Goal: Complete application form

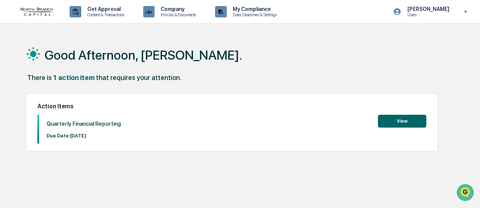
click at [401, 115] on button "View" at bounding box center [402, 121] width 48 height 13
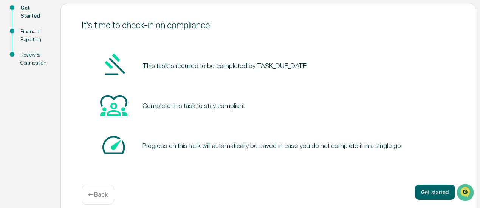
scroll to position [96, 0]
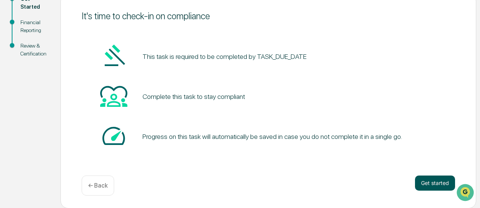
click at [423, 180] on button "Get started" at bounding box center [435, 183] width 40 height 15
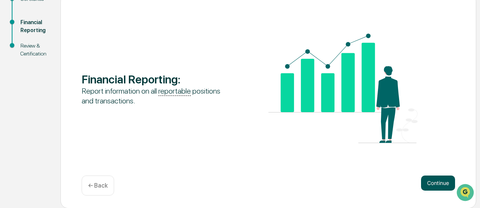
click at [434, 182] on button "Continue" at bounding box center [438, 183] width 34 height 15
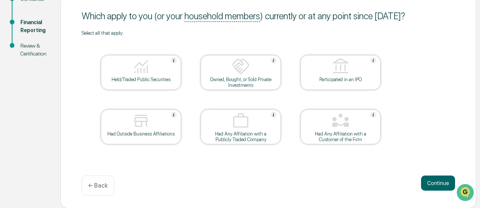
click at [140, 79] on div "Held/Traded Public Securities" at bounding box center [141, 80] width 68 height 6
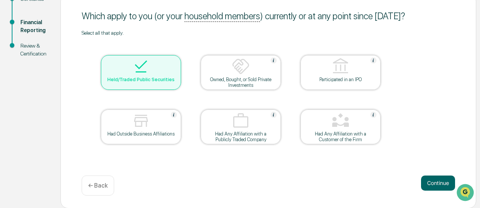
click at [228, 77] on div "Owned, Bought, or Sold Private Investments" at bounding box center [241, 82] width 68 height 11
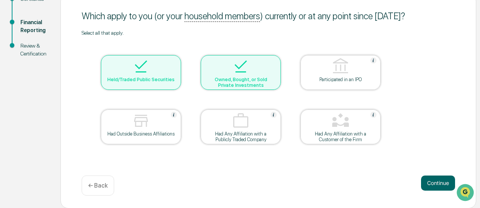
click at [144, 132] on div "Had Outside Business Affiliations" at bounding box center [141, 134] width 68 height 6
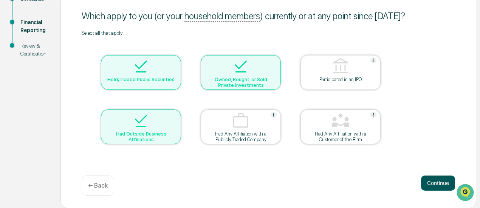
click at [429, 183] on button "Continue" at bounding box center [438, 183] width 34 height 15
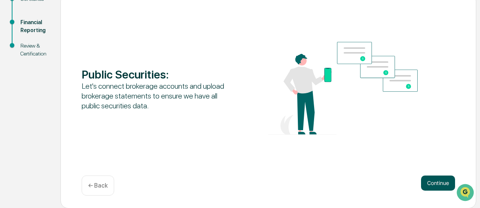
click at [444, 187] on button "Continue" at bounding box center [438, 183] width 34 height 15
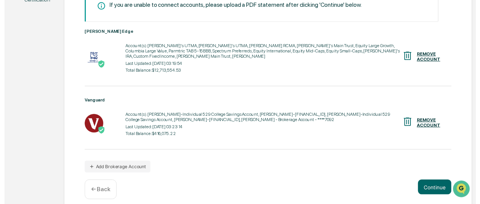
scroll to position [152, 0]
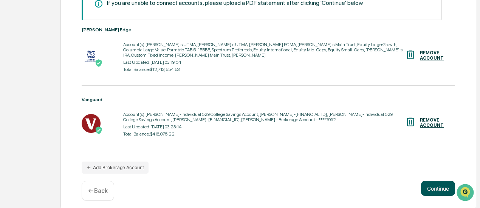
click at [440, 182] on button "Continue" at bounding box center [438, 188] width 34 height 15
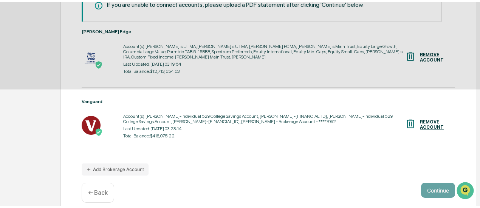
scroll to position [96, 0]
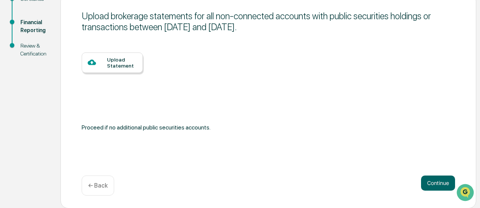
click at [128, 66] on div "Upload Statement" at bounding box center [122, 63] width 30 height 12
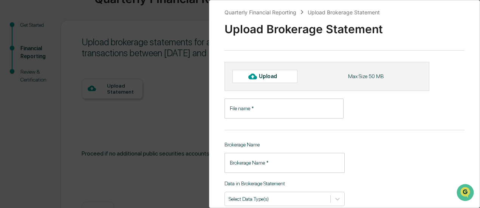
scroll to position [58, 0]
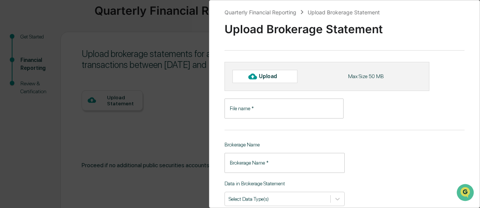
click at [176, 106] on div "Quarterly Financial Reporting Upload Brokerage Statement Upload Brokerage State…" at bounding box center [240, 104] width 480 height 208
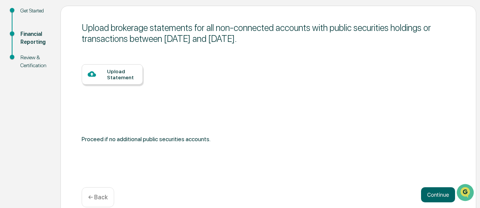
scroll to position [96, 0]
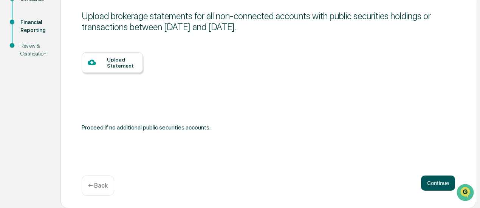
click at [427, 182] on button "Continue" at bounding box center [438, 183] width 34 height 15
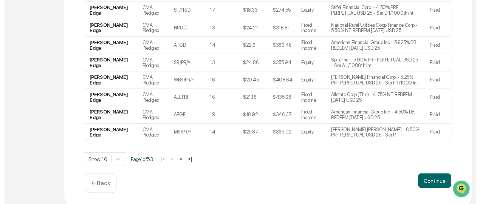
scroll to position [217, 0]
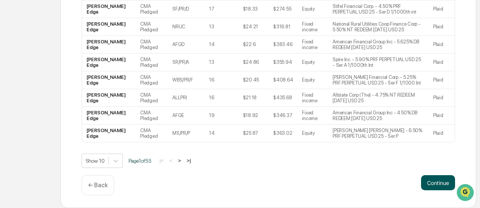
click at [431, 179] on button "Continue" at bounding box center [438, 182] width 34 height 15
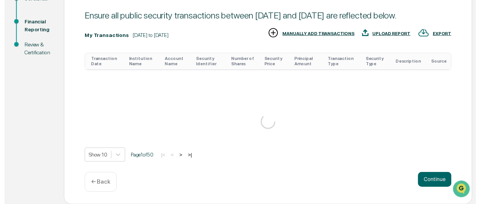
scroll to position [220, 0]
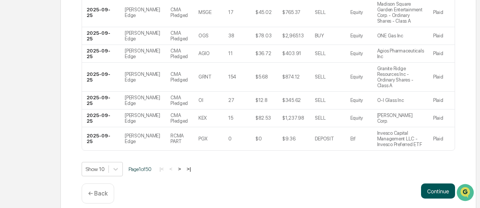
click at [432, 184] on button "Continue" at bounding box center [438, 191] width 34 height 15
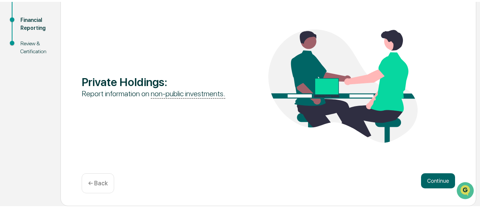
scroll to position [96, 0]
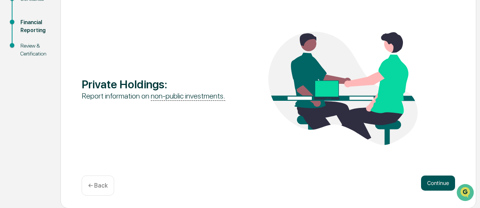
click at [441, 181] on button "Continue" at bounding box center [438, 183] width 34 height 15
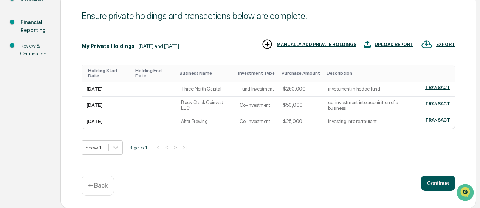
click at [427, 181] on button "Continue" at bounding box center [438, 183] width 34 height 15
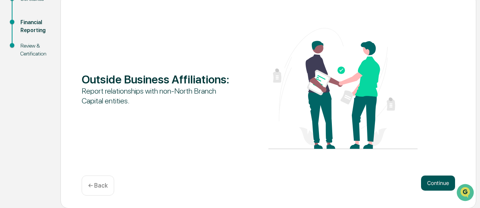
click at [435, 184] on button "Continue" at bounding box center [438, 183] width 34 height 15
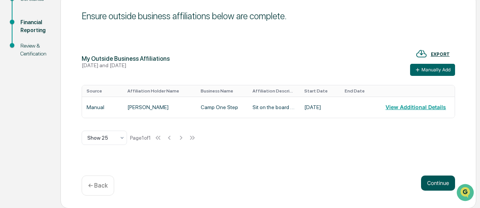
click at [438, 184] on button "Continue" at bounding box center [438, 183] width 34 height 15
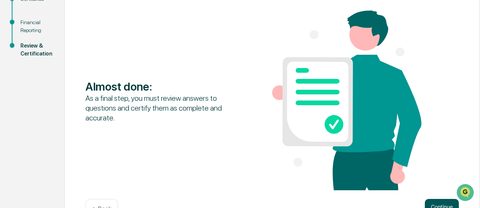
click at [432, 201] on button "Continue" at bounding box center [441, 206] width 34 height 15
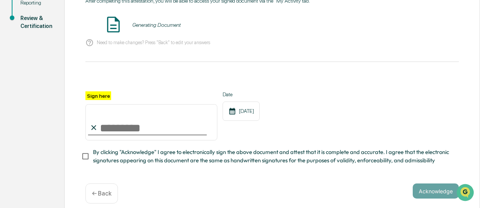
scroll to position [134, 0]
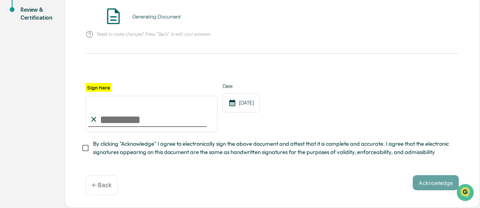
click at [141, 126] on input "Sign here" at bounding box center [151, 114] width 132 height 36
type input "**********"
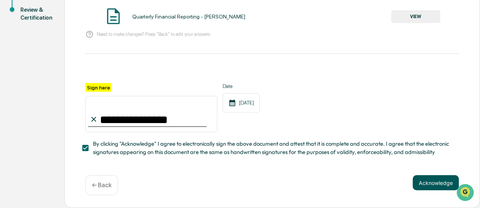
click at [421, 185] on button "Acknowledge" at bounding box center [435, 182] width 46 height 15
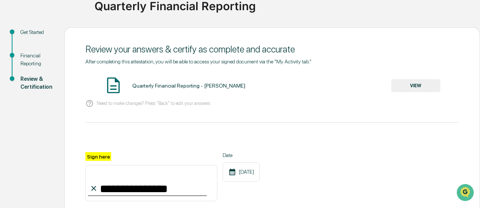
scroll to position [58, 0]
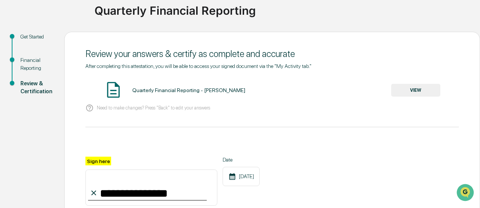
click at [406, 90] on button "VIEW" at bounding box center [415, 90] width 49 height 13
